Goal: Contribute content: Contribute content

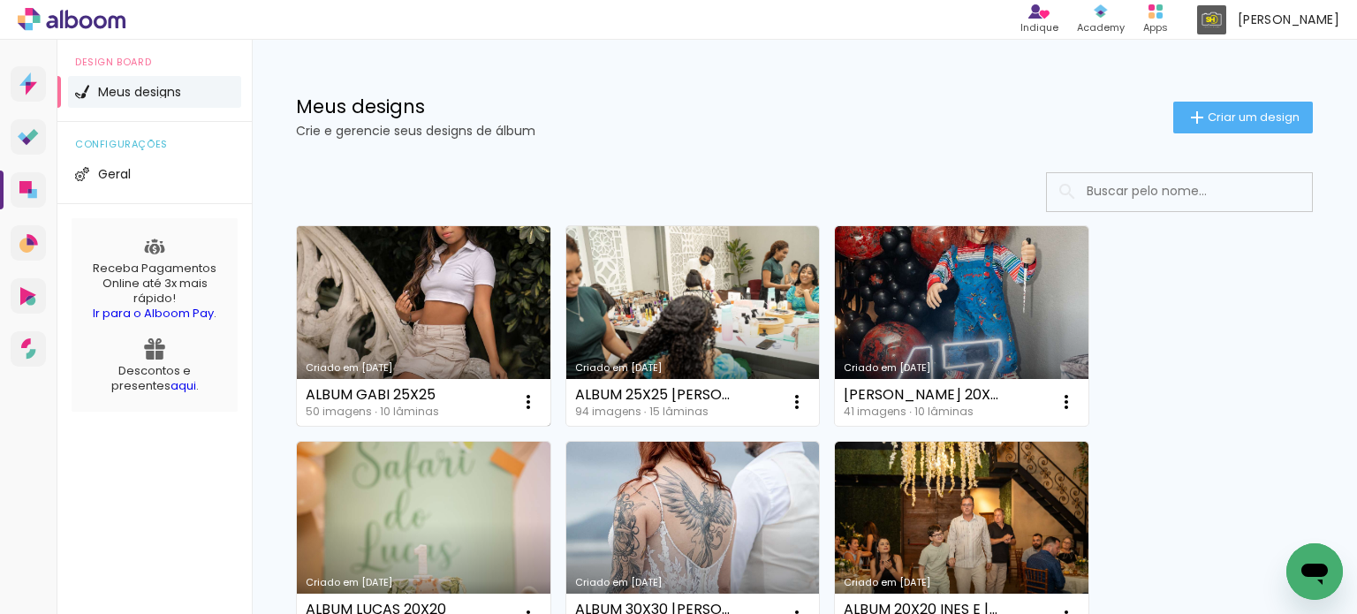
click at [346, 304] on link "Criado em [DATE]" at bounding box center [424, 326] width 254 height 200
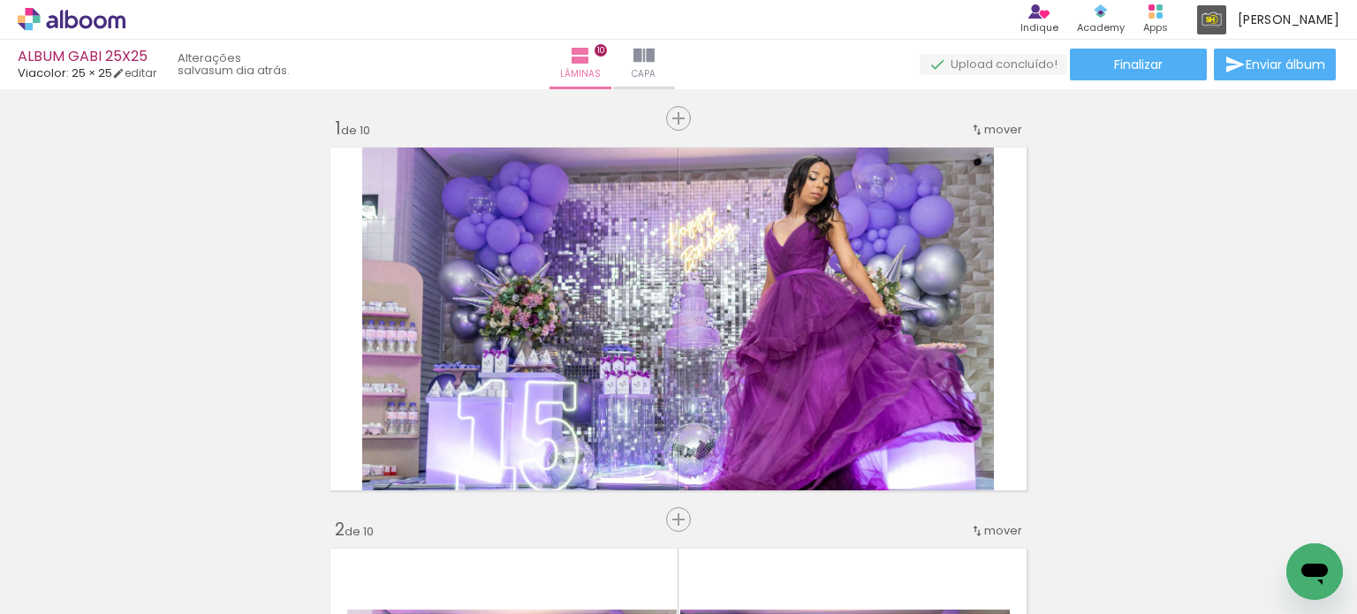
click at [655, 54] on iron-icon at bounding box center [644, 55] width 21 height 21
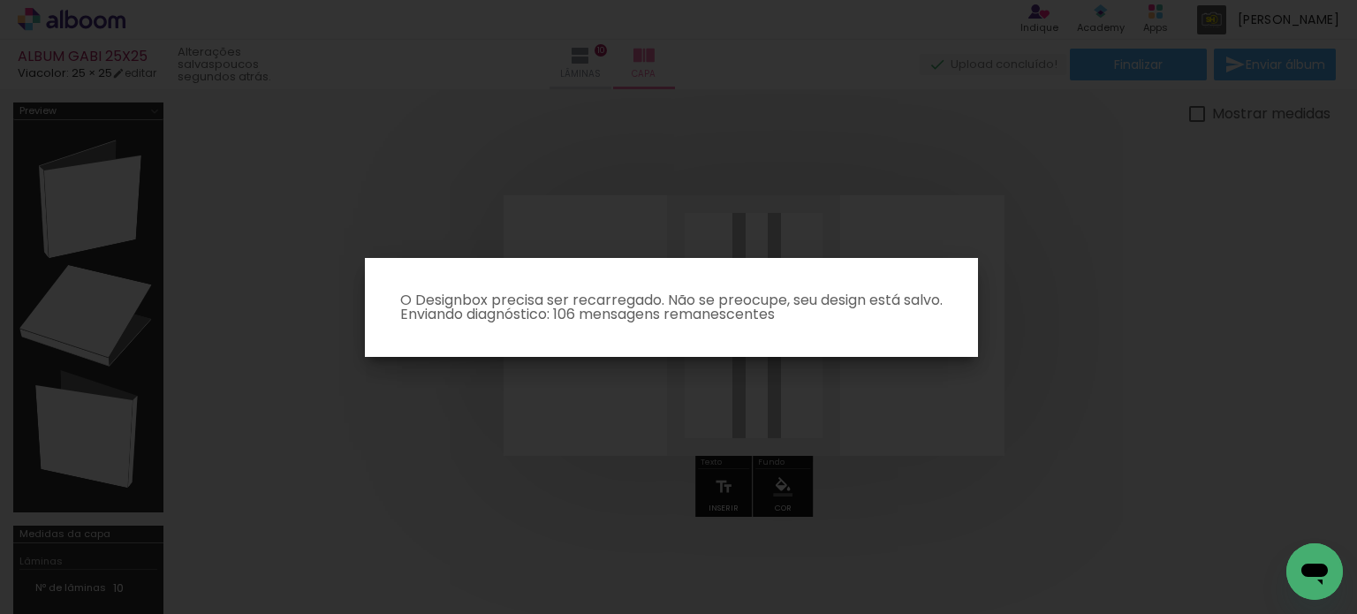
click at [888, 392] on iron-overlay-backdrop at bounding box center [678, 307] width 1357 height 614
